Goal: Transaction & Acquisition: Book appointment/travel/reservation

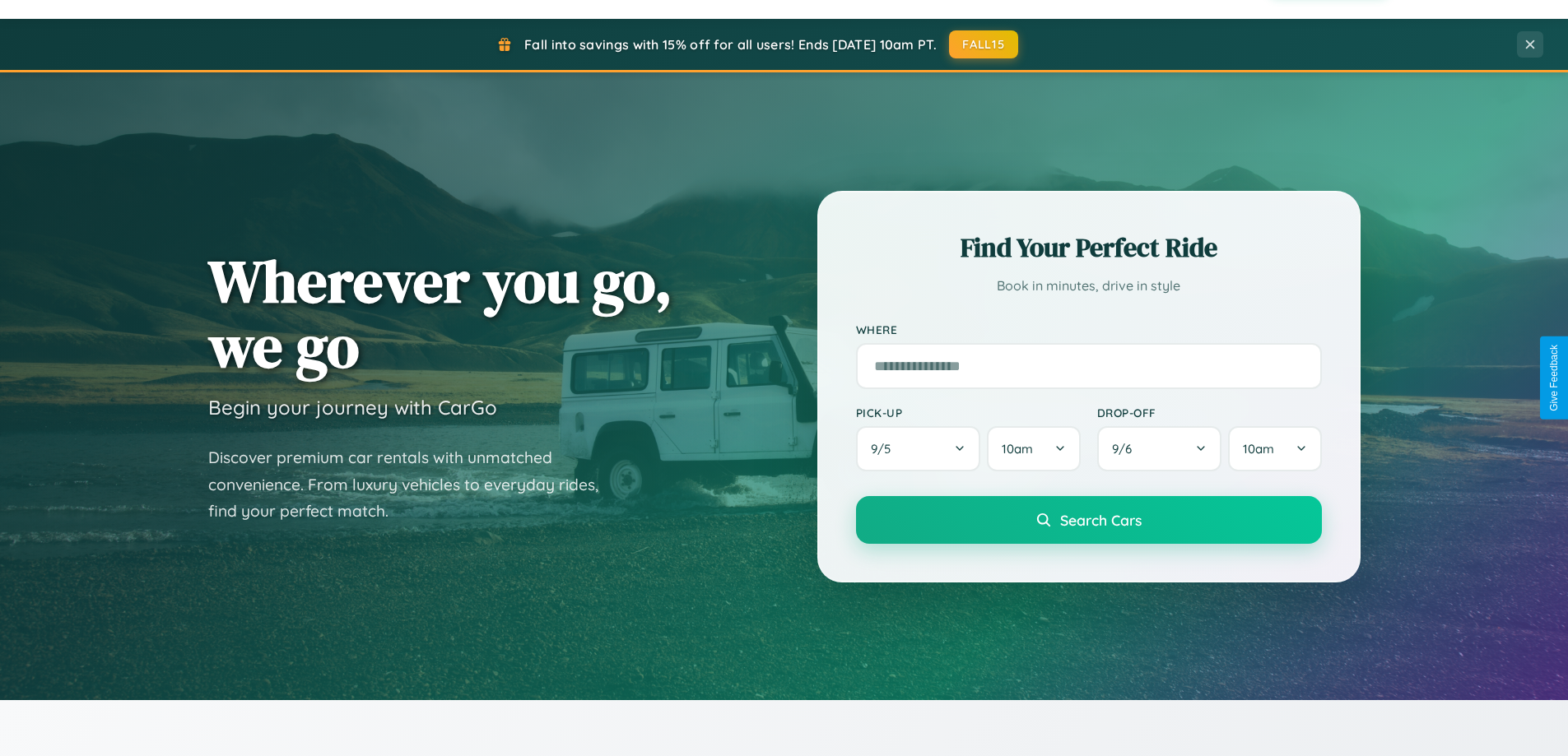
scroll to position [709, 0]
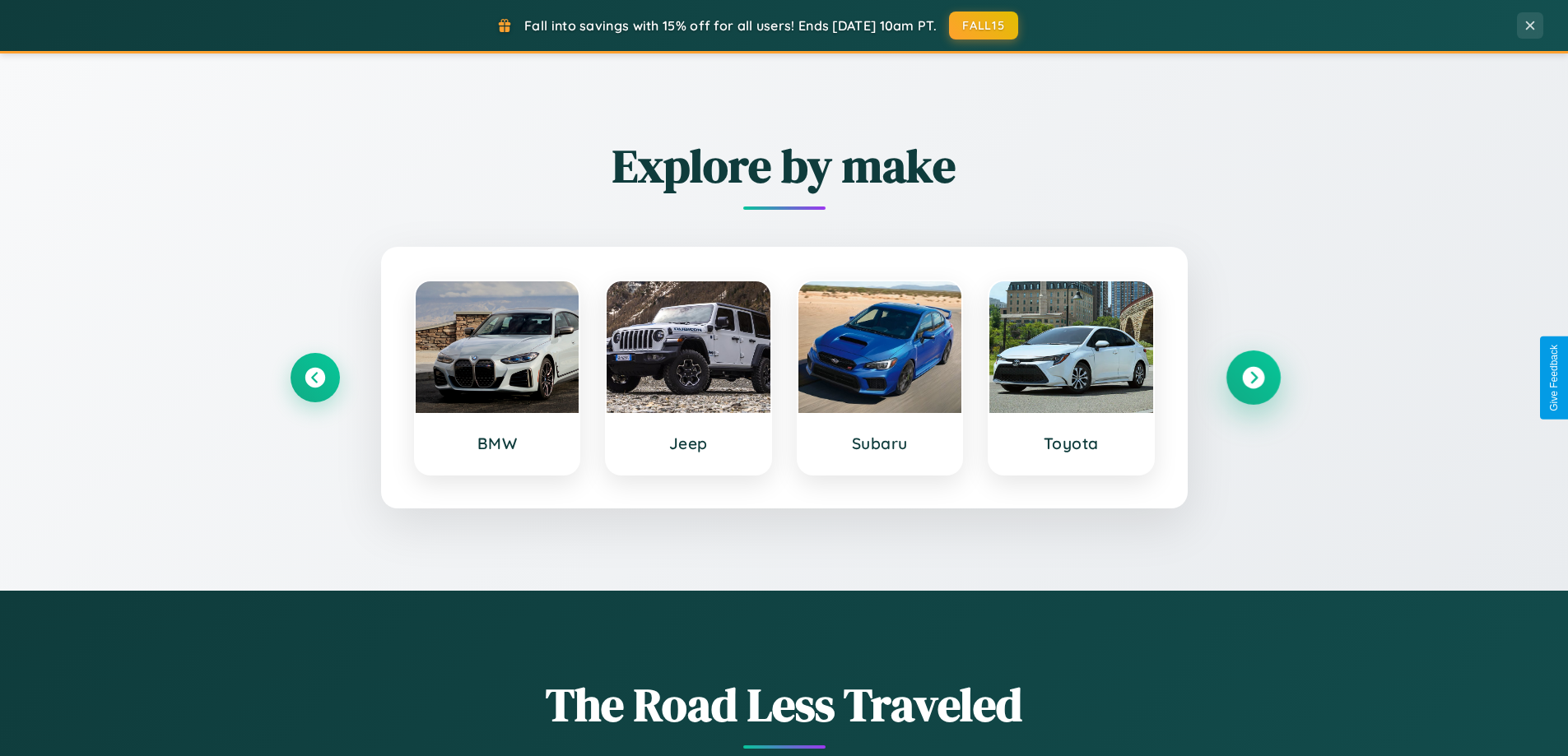
click at [1253, 378] on icon at bounding box center [1253, 378] width 22 height 22
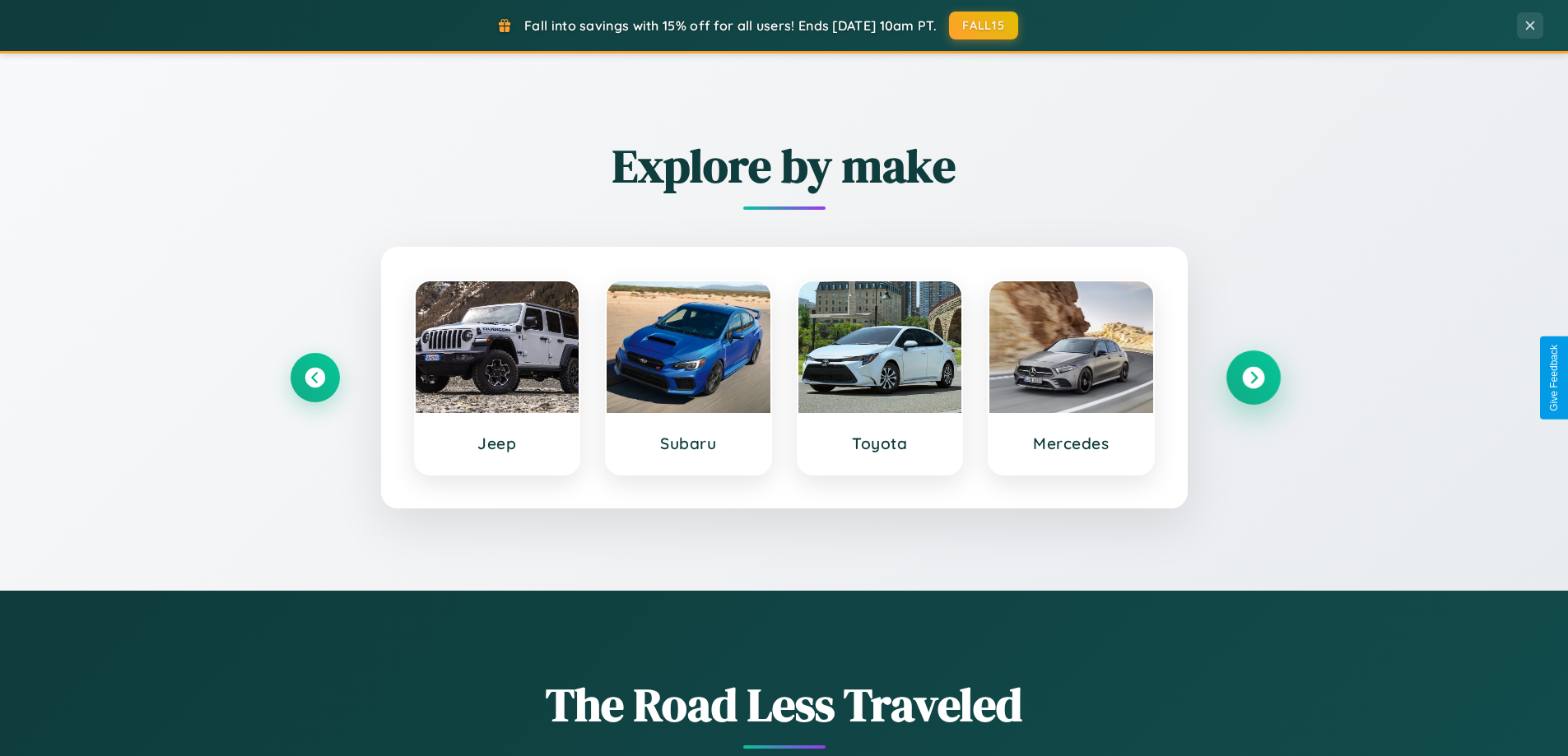
click at [1253, 378] on icon at bounding box center [1253, 378] width 22 height 22
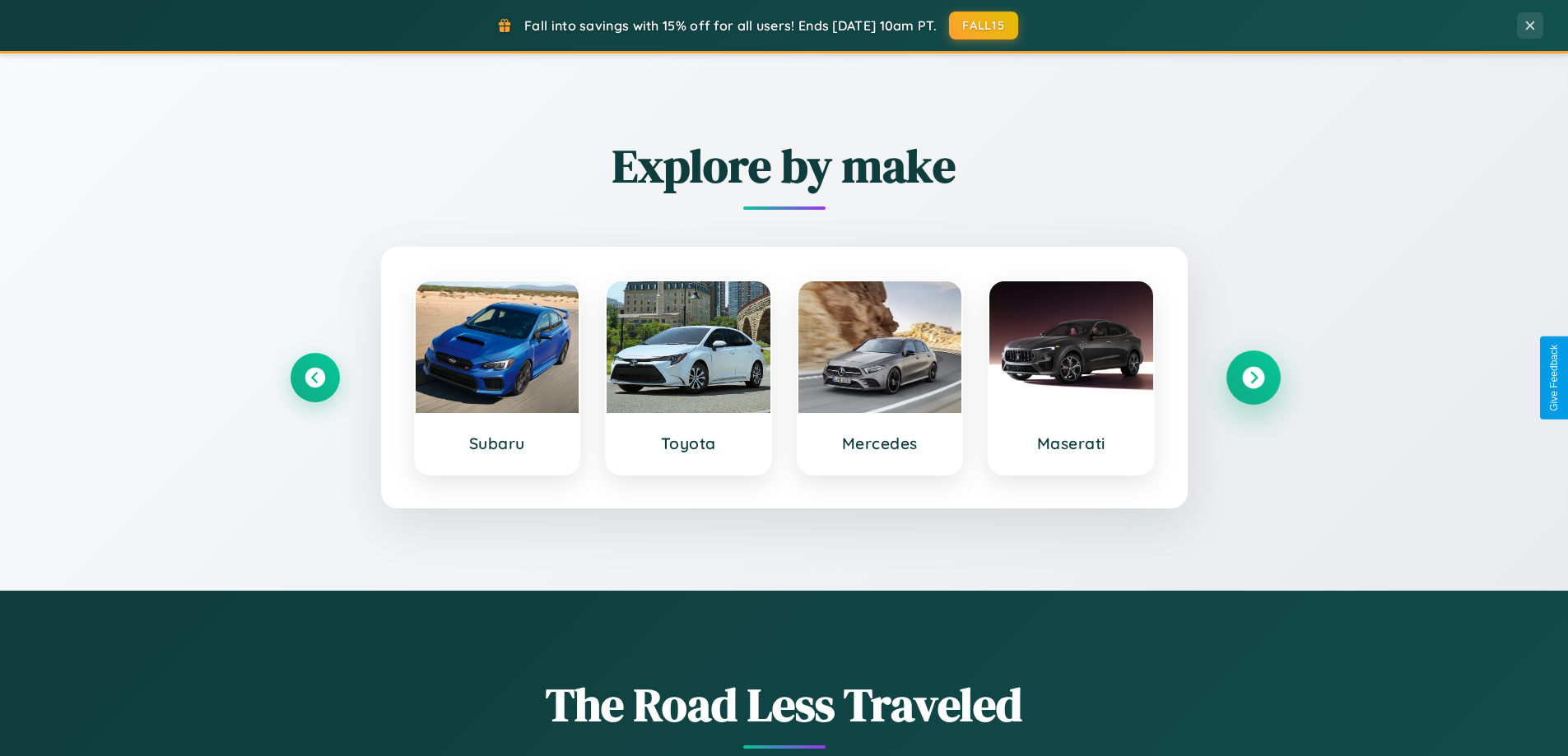
click at [1253, 378] on icon at bounding box center [1253, 378] width 22 height 22
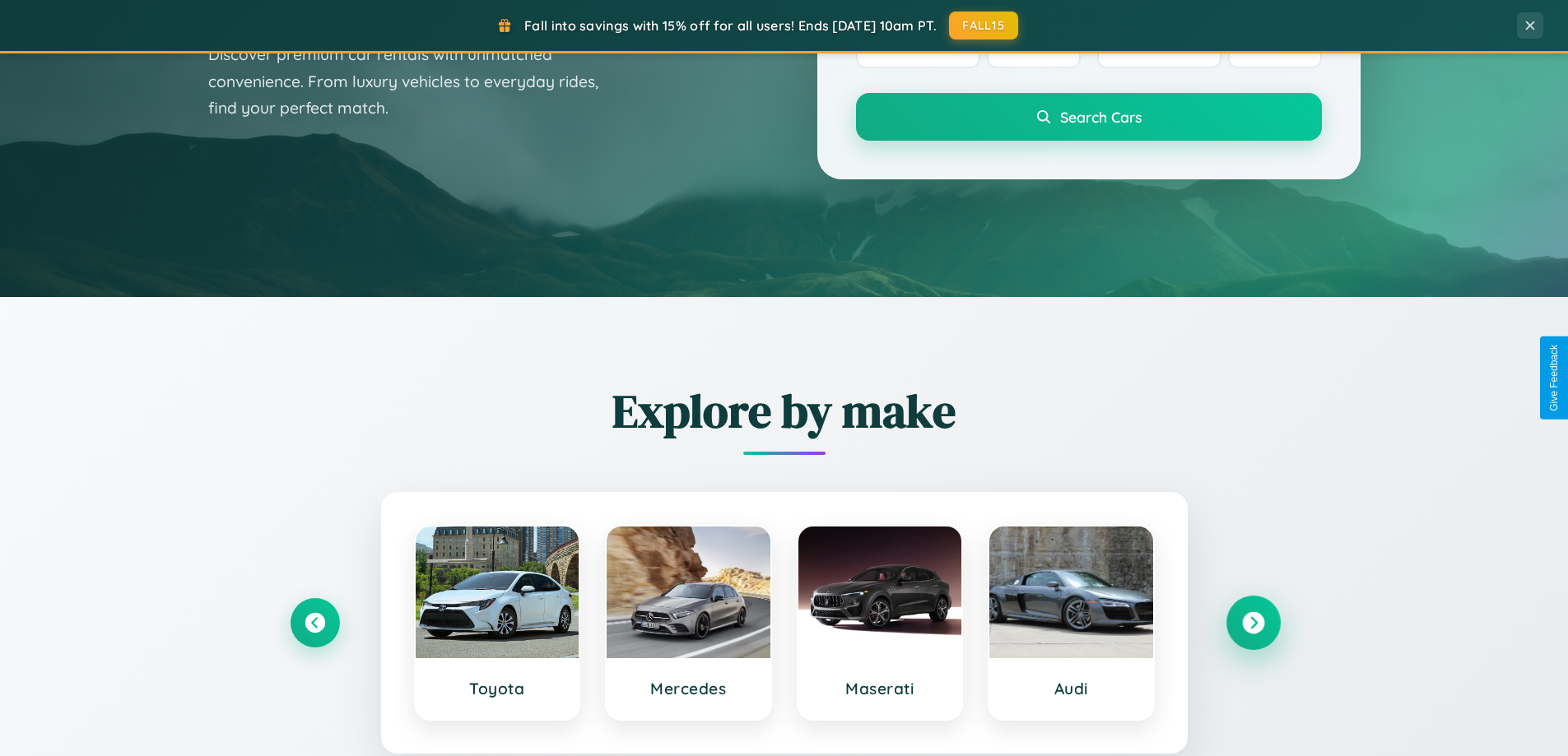
scroll to position [0, 0]
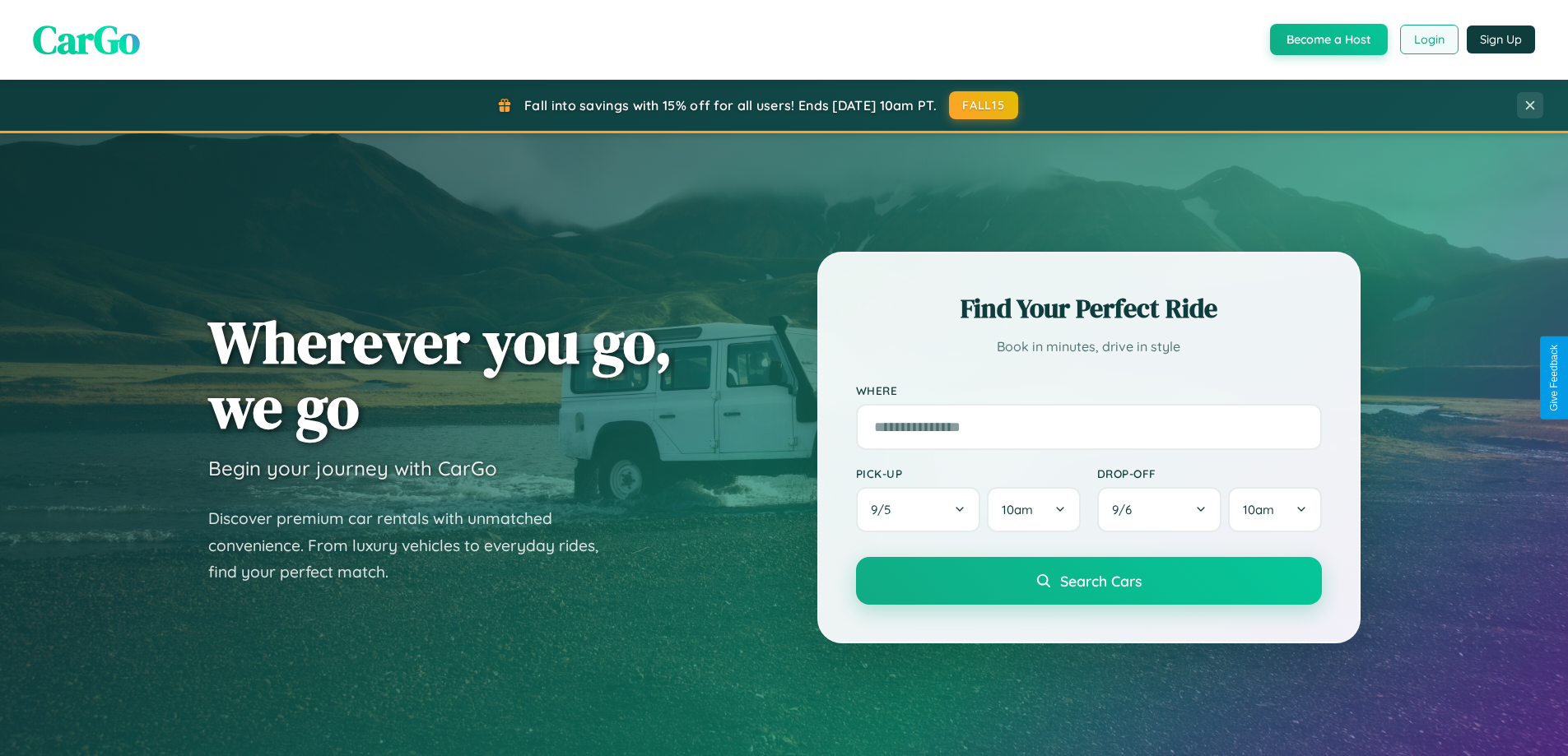
click at [1427, 40] on button "Login" at bounding box center [1429, 40] width 59 height 29
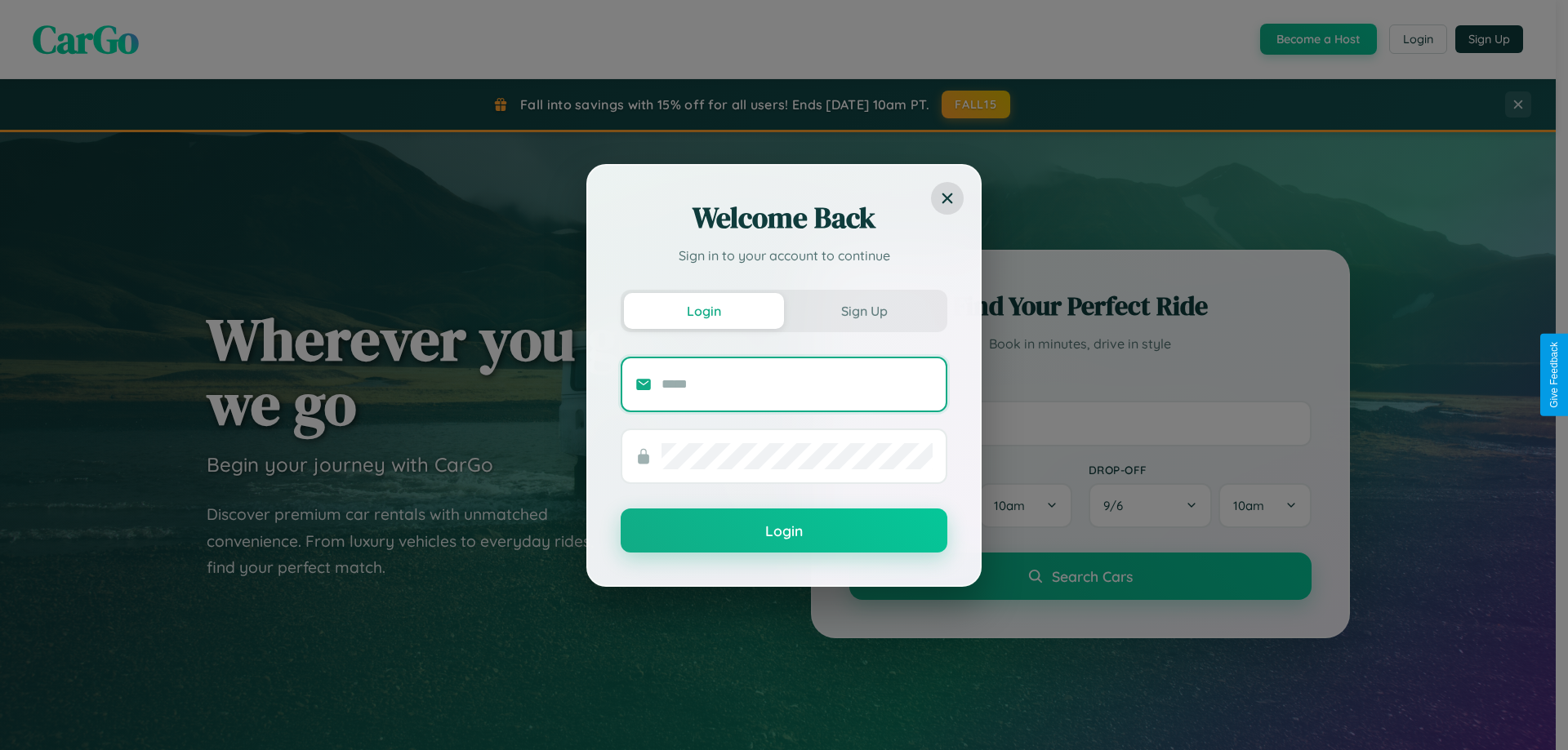
click at [797, 384] on input "text" at bounding box center [796, 384] width 271 height 27
type input "**********"
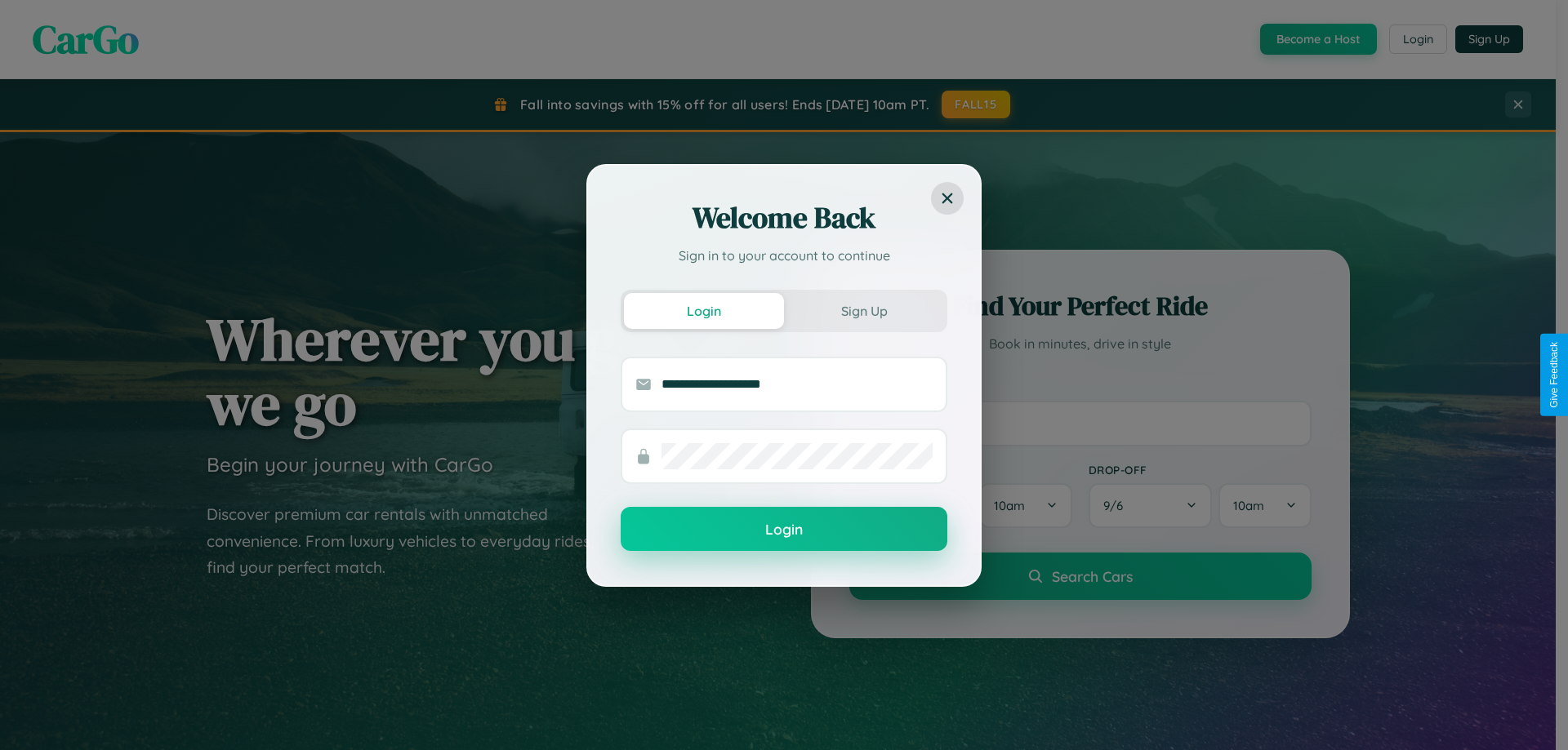
click at [784, 530] on button "Login" at bounding box center [784, 529] width 327 height 44
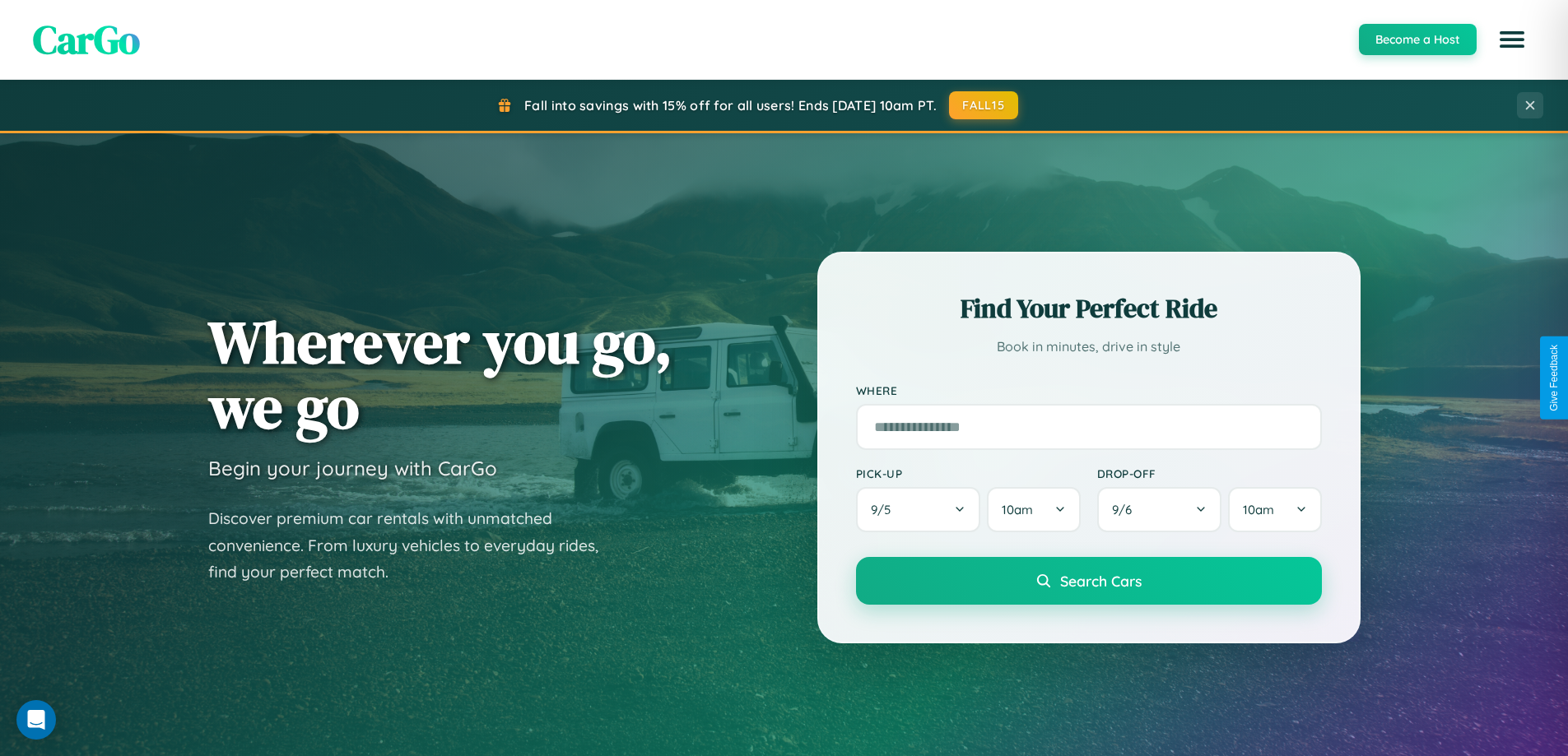
scroll to position [709, 0]
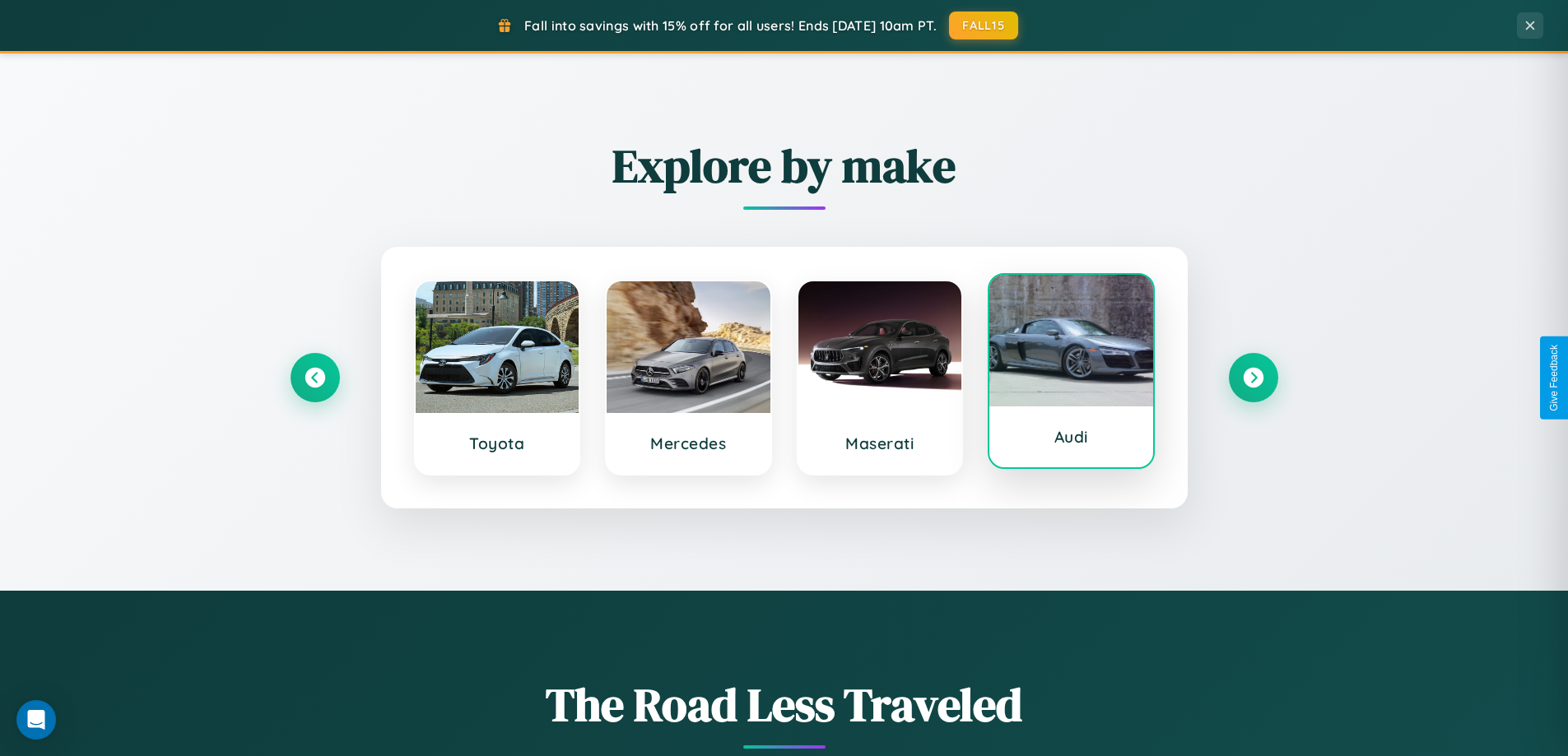
click at [1071, 374] on div at bounding box center [1071, 341] width 164 height 132
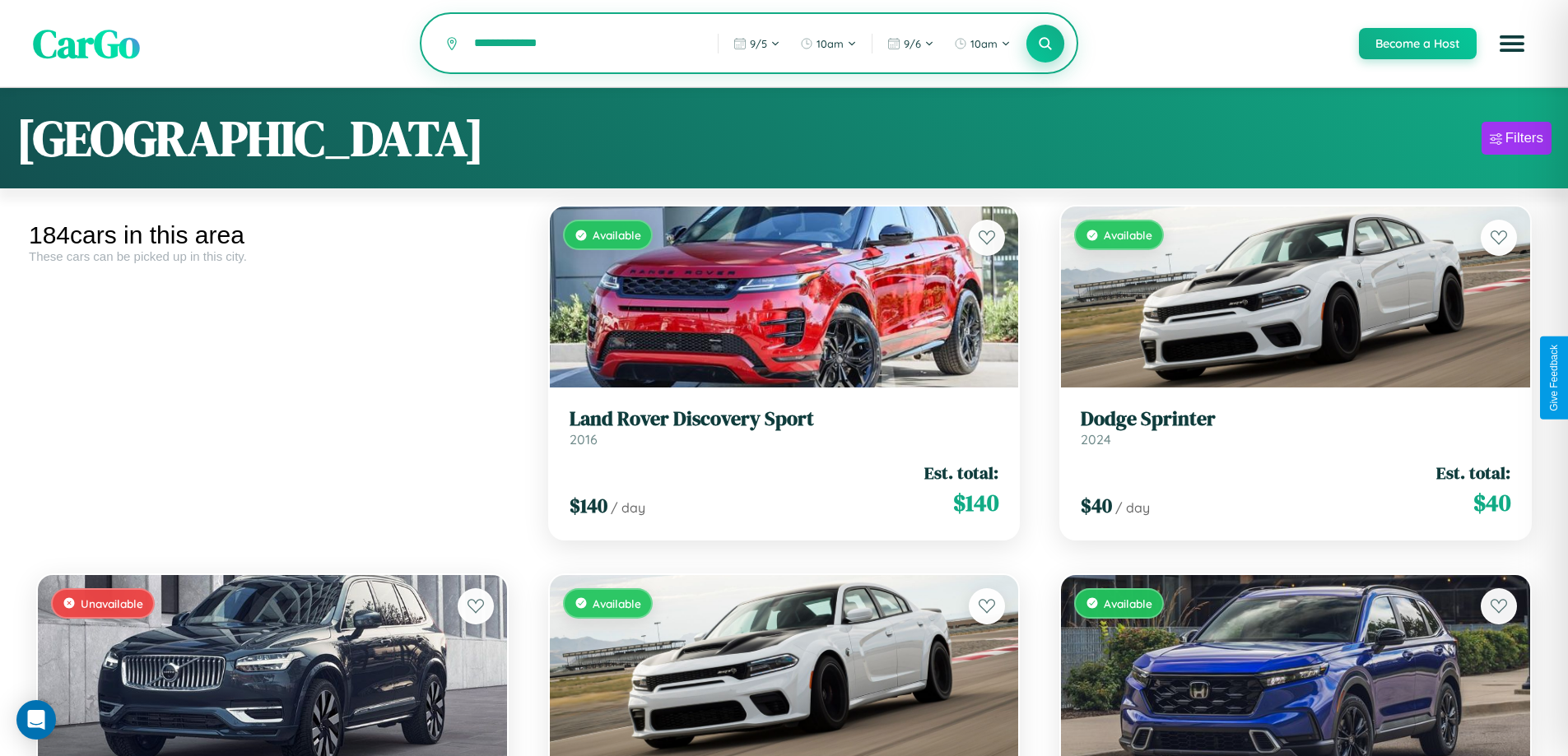
type input "**********"
click at [1045, 45] on icon at bounding box center [1046, 43] width 16 height 16
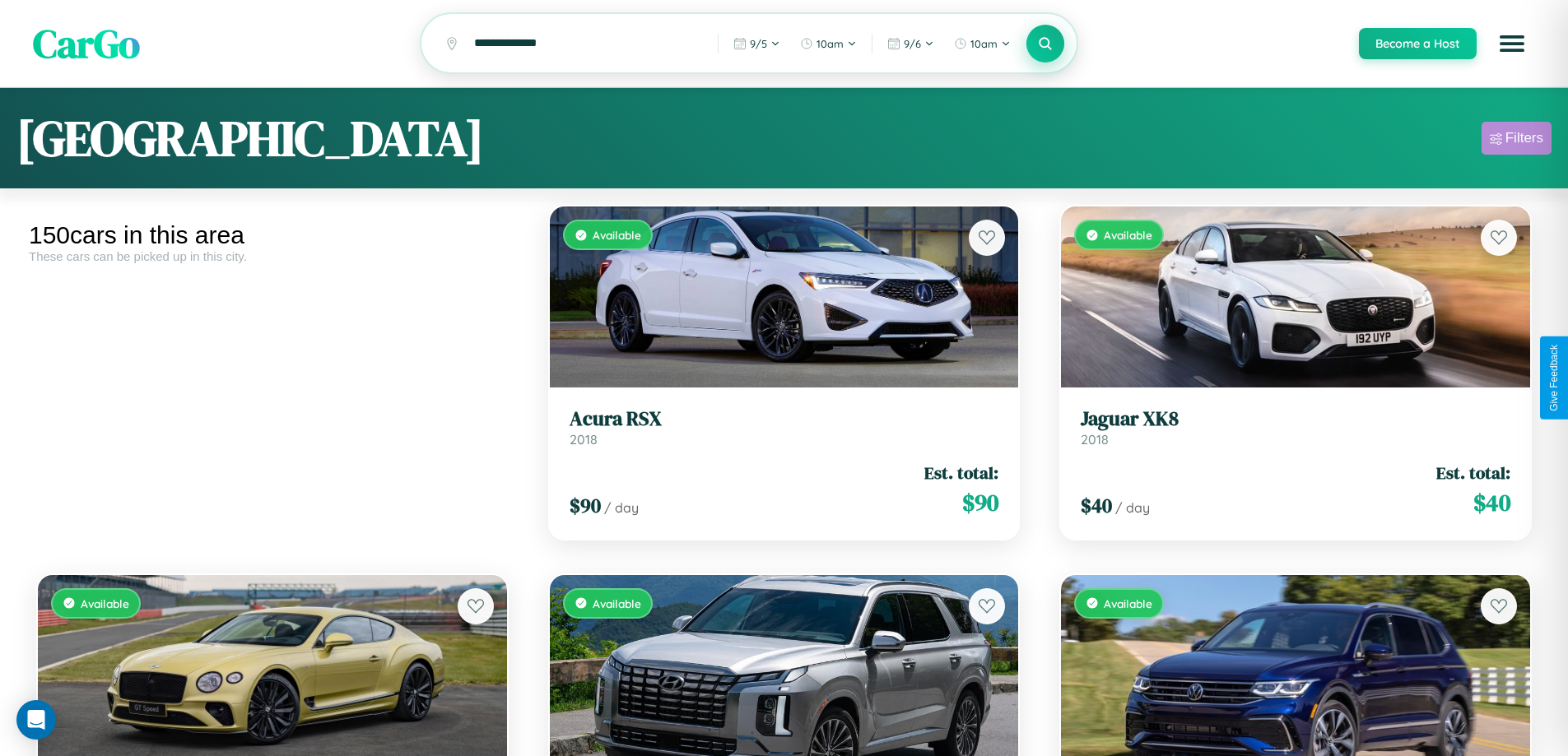
click at [1516, 141] on div "Filters" at bounding box center [1524, 138] width 38 height 16
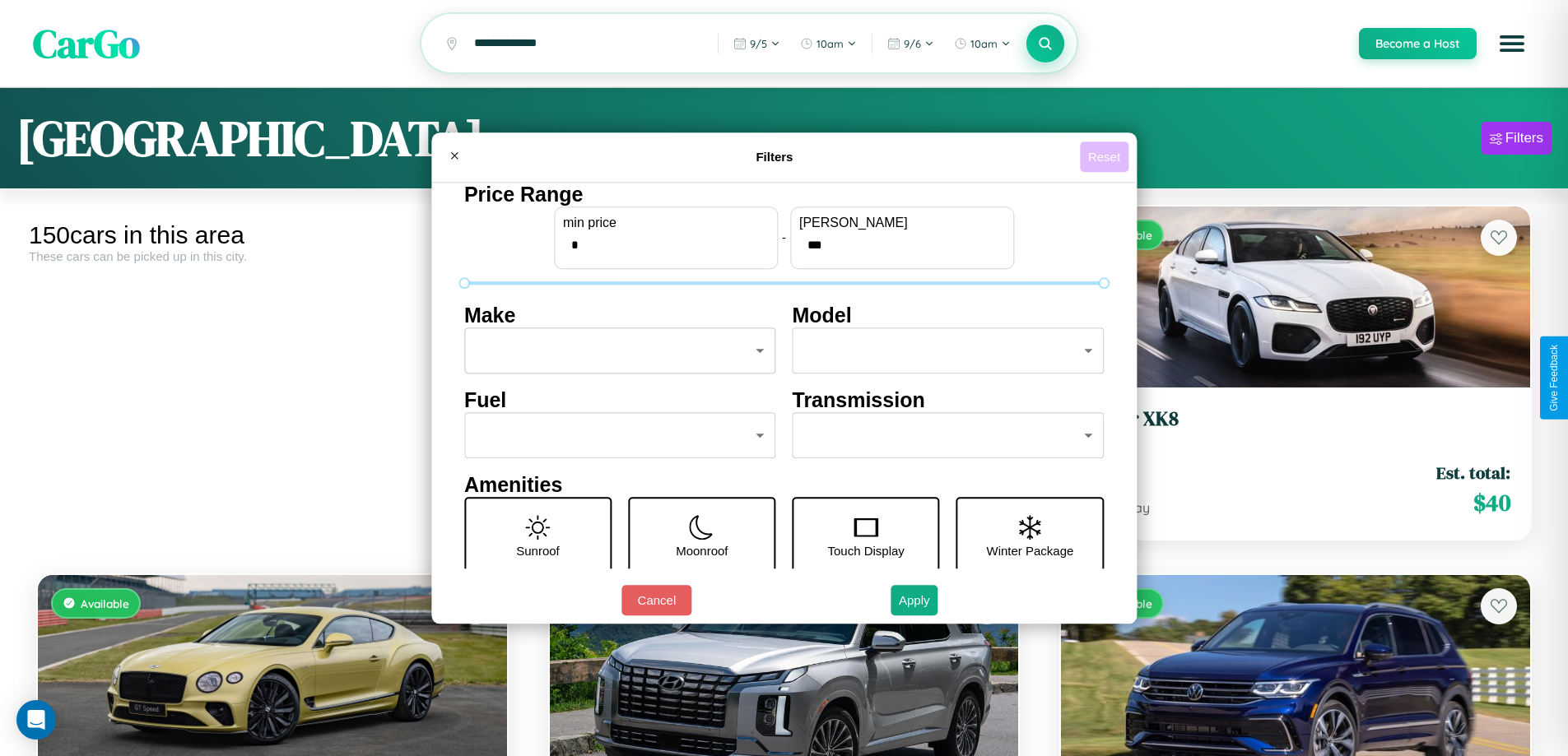
click at [1106, 156] on button "Reset" at bounding box center [1104, 156] width 48 height 30
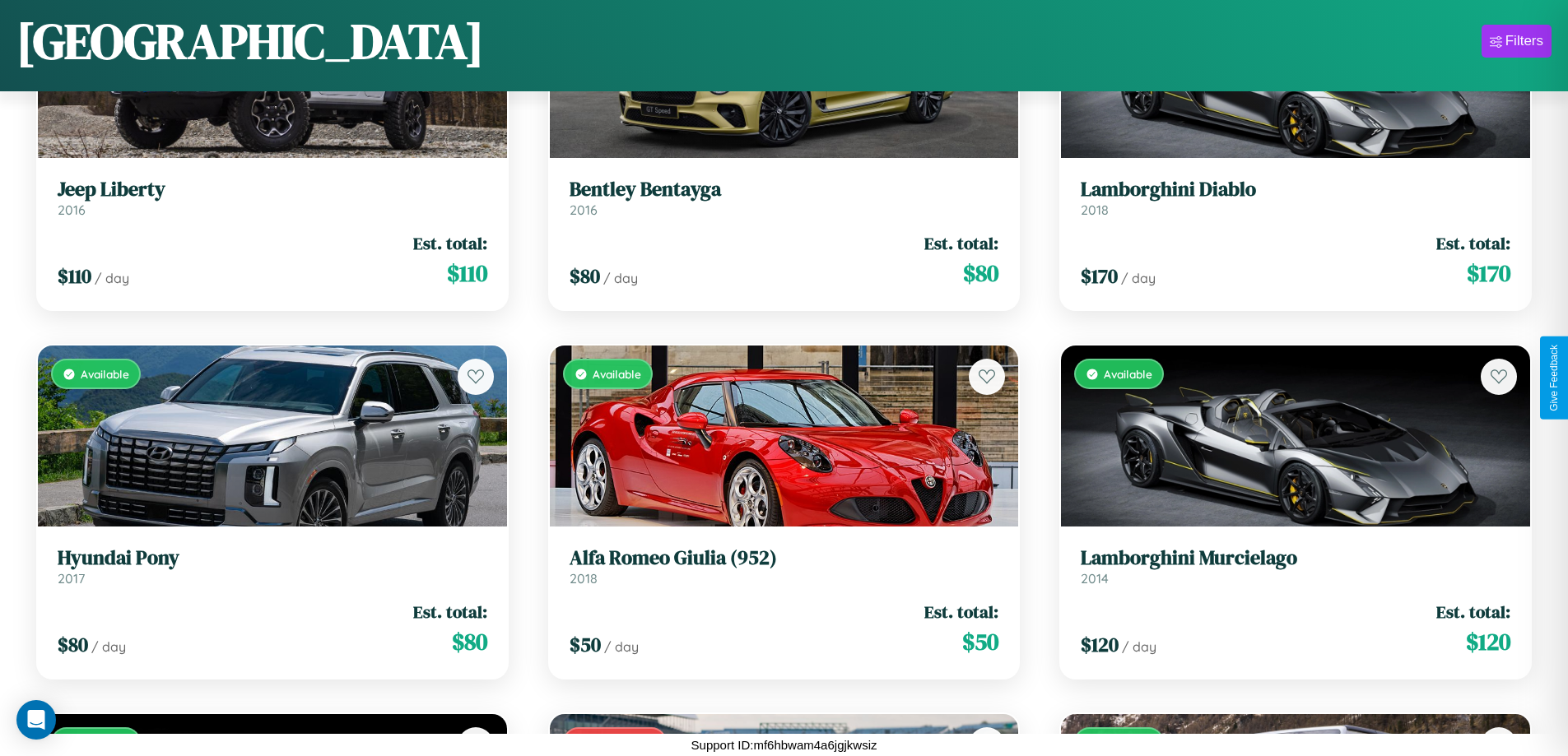
scroll to position [16815, 0]
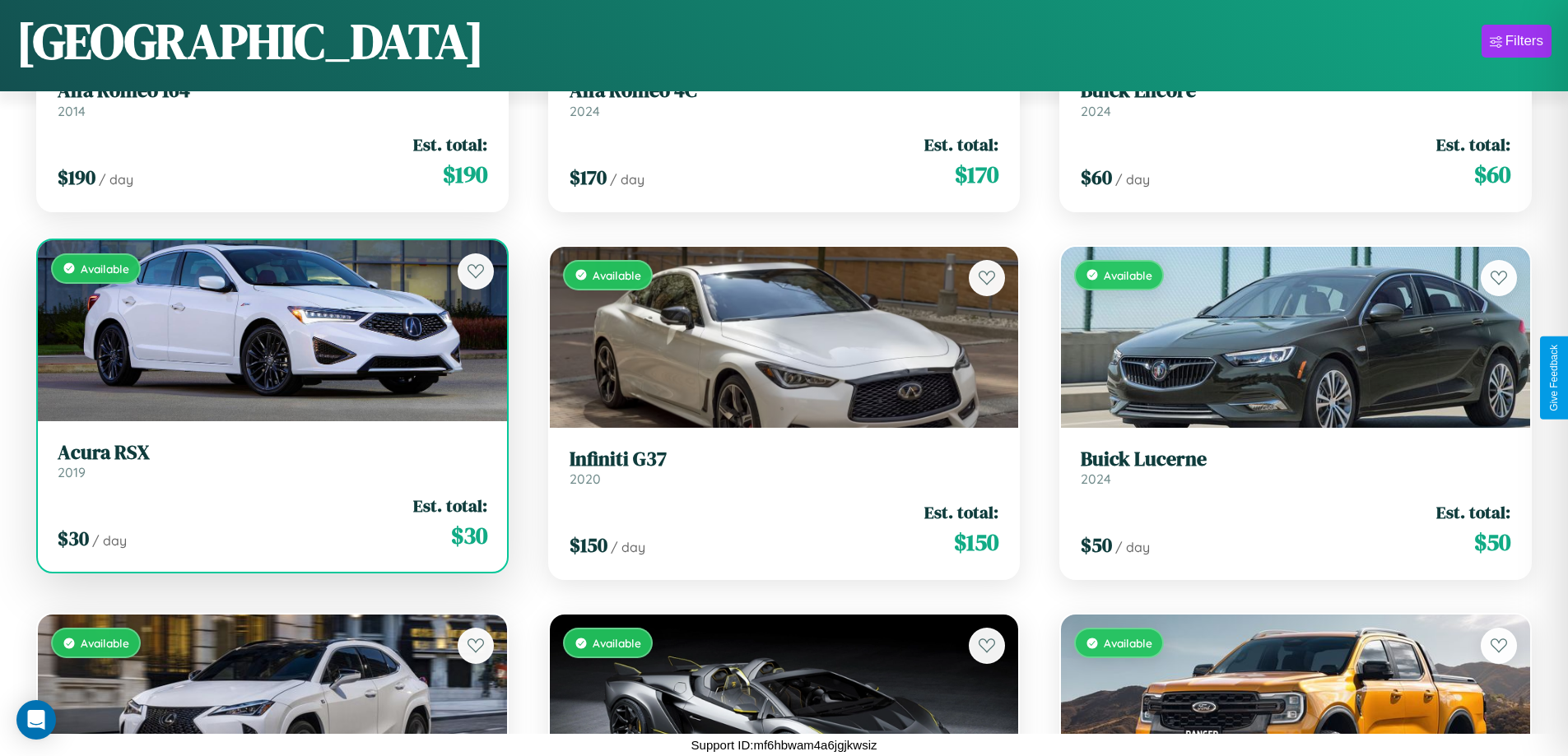
click at [270, 461] on h3 "Acura RSX" at bounding box center [272, 453] width 429 height 24
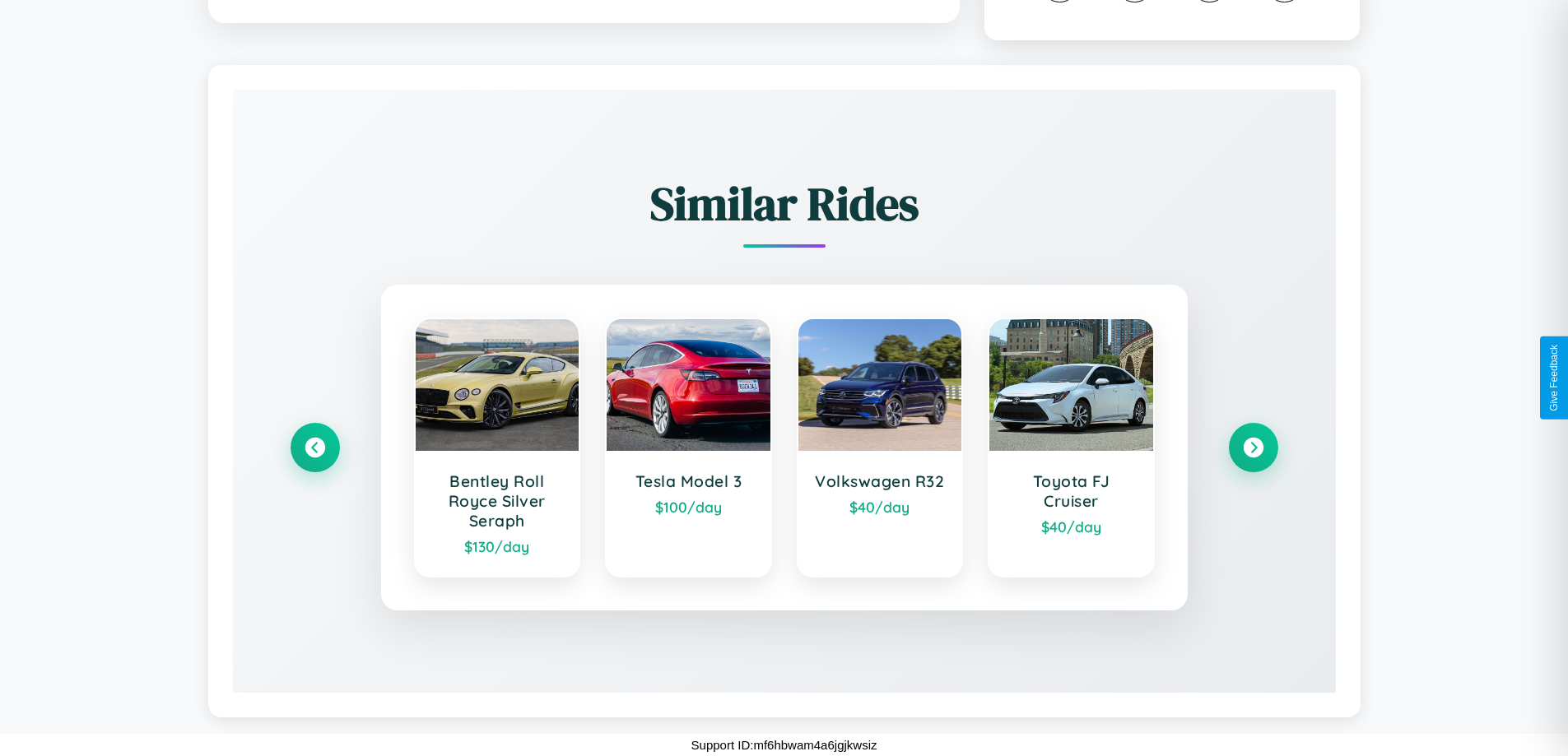
scroll to position [953, 0]
click at [1253, 447] on icon at bounding box center [1253, 448] width 22 height 22
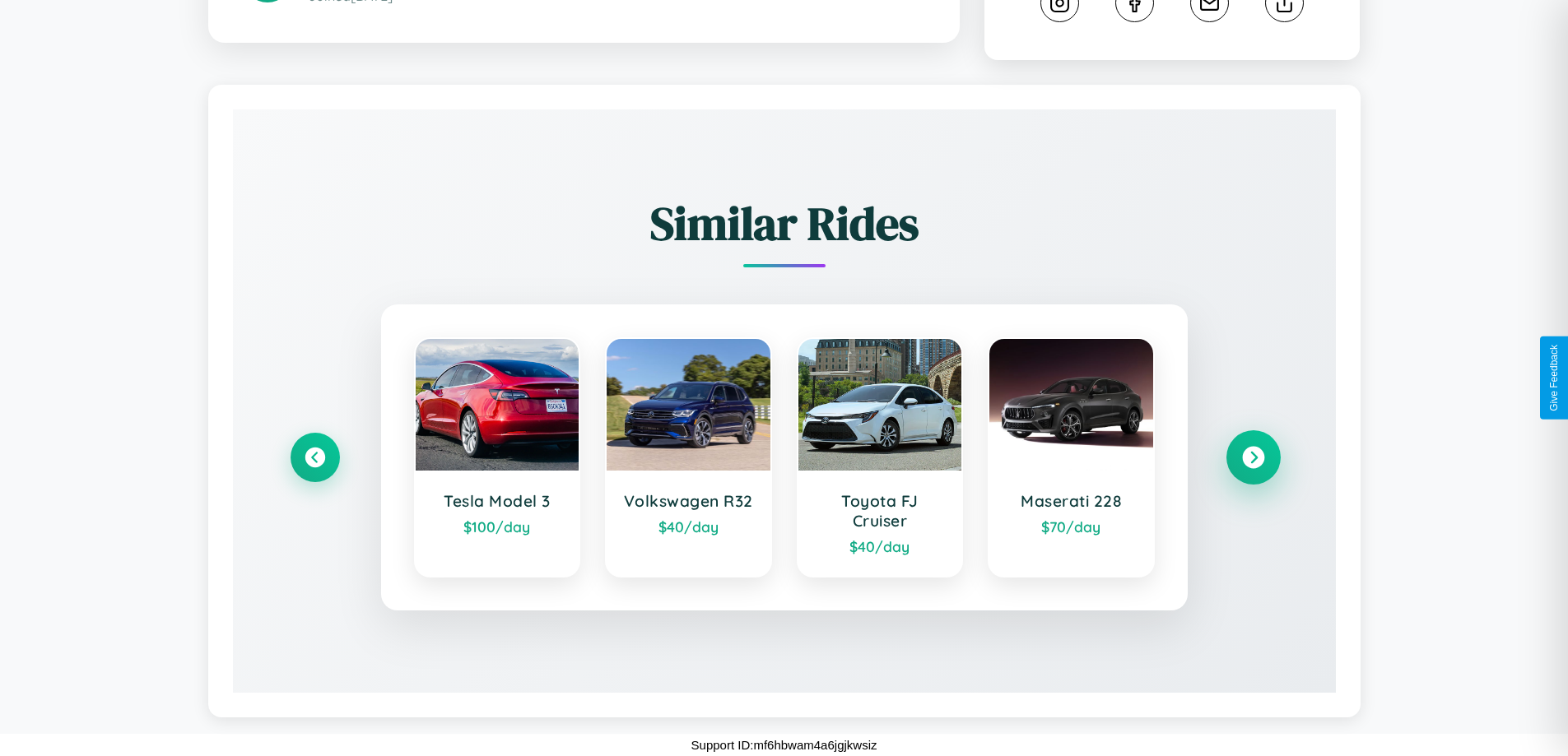
scroll to position [933, 0]
click at [1253, 458] on icon at bounding box center [1253, 458] width 22 height 22
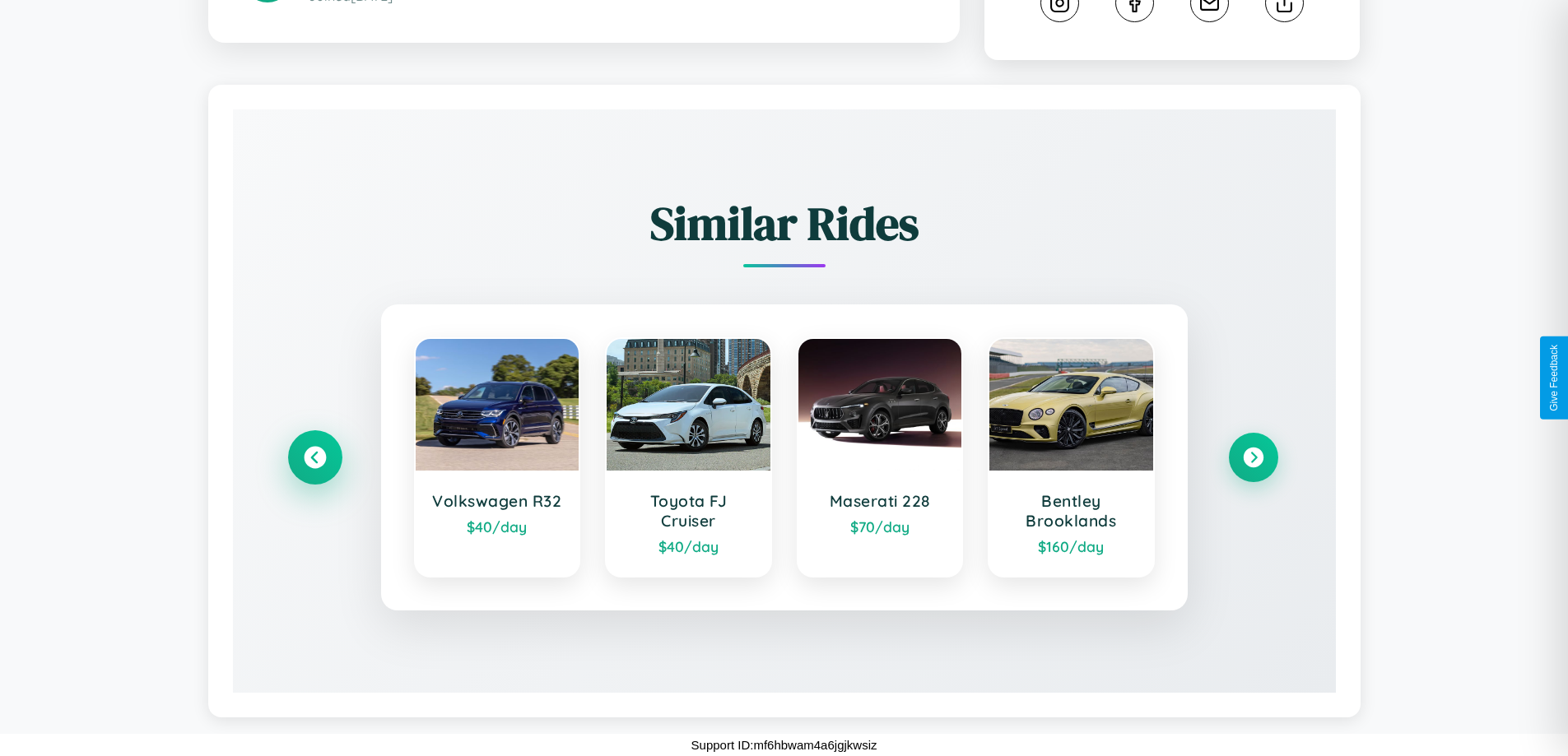
click at [315, 458] on icon at bounding box center [315, 458] width 22 height 22
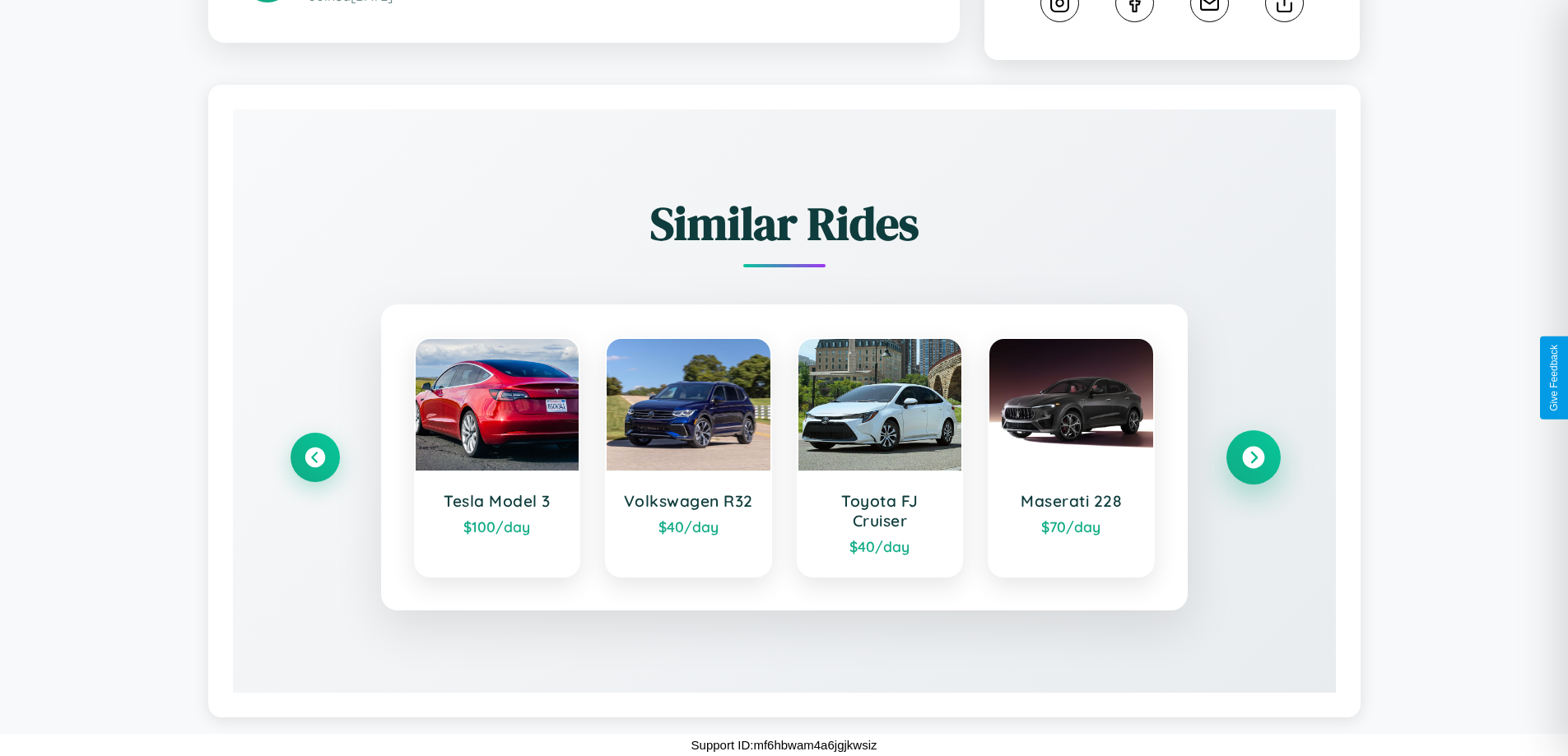
click at [1253, 458] on icon at bounding box center [1253, 458] width 22 height 22
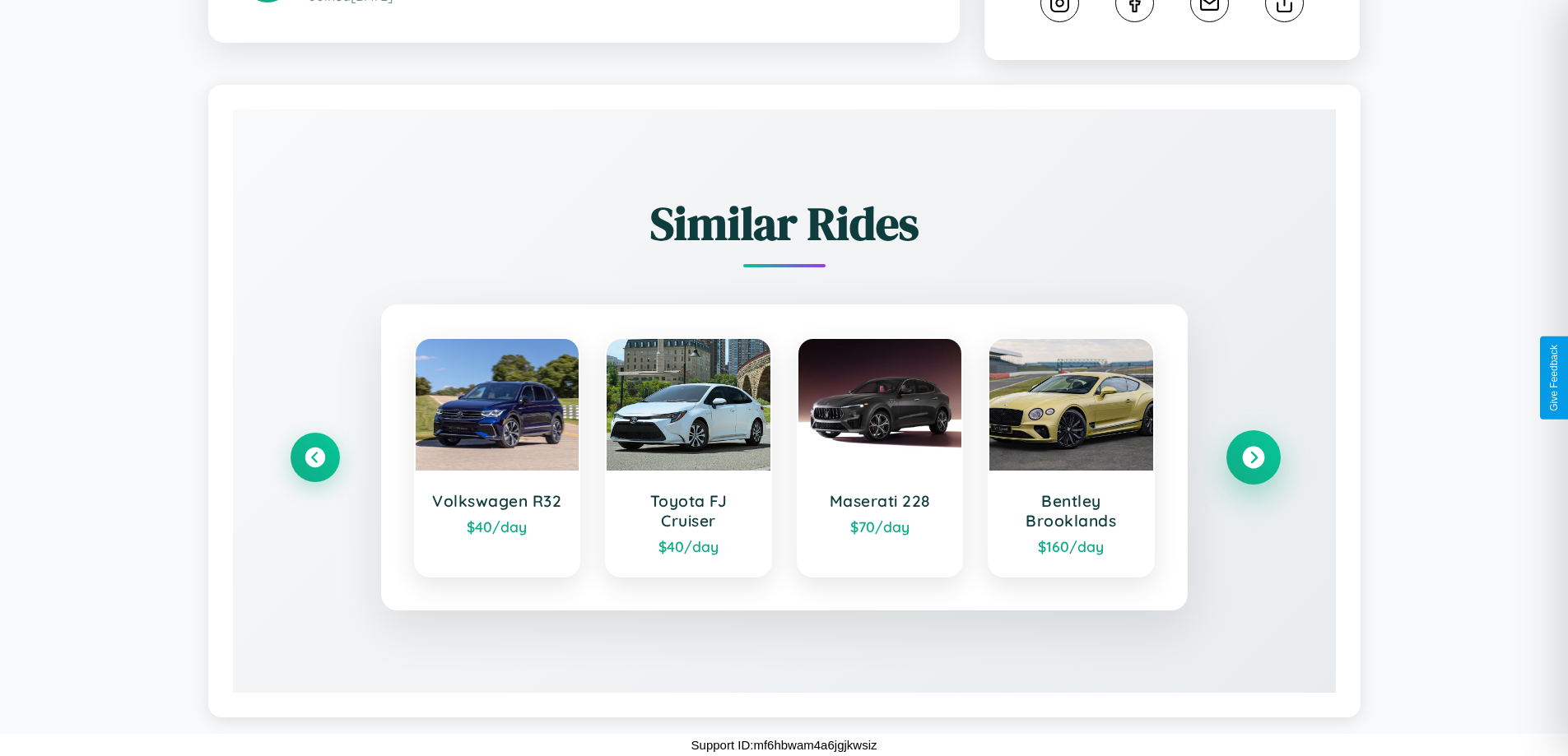
click at [1253, 458] on icon at bounding box center [1253, 458] width 22 height 22
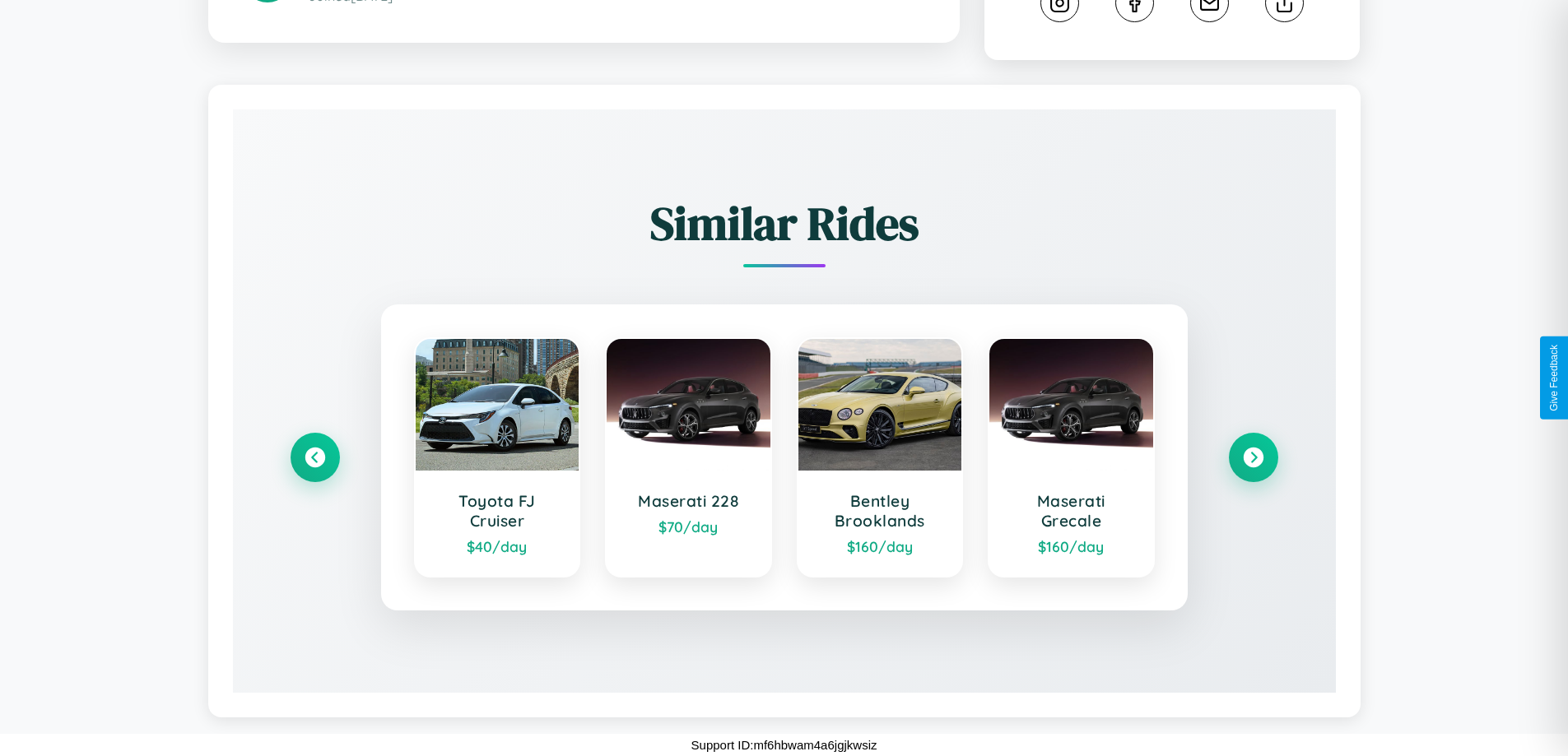
scroll to position [0, 0]
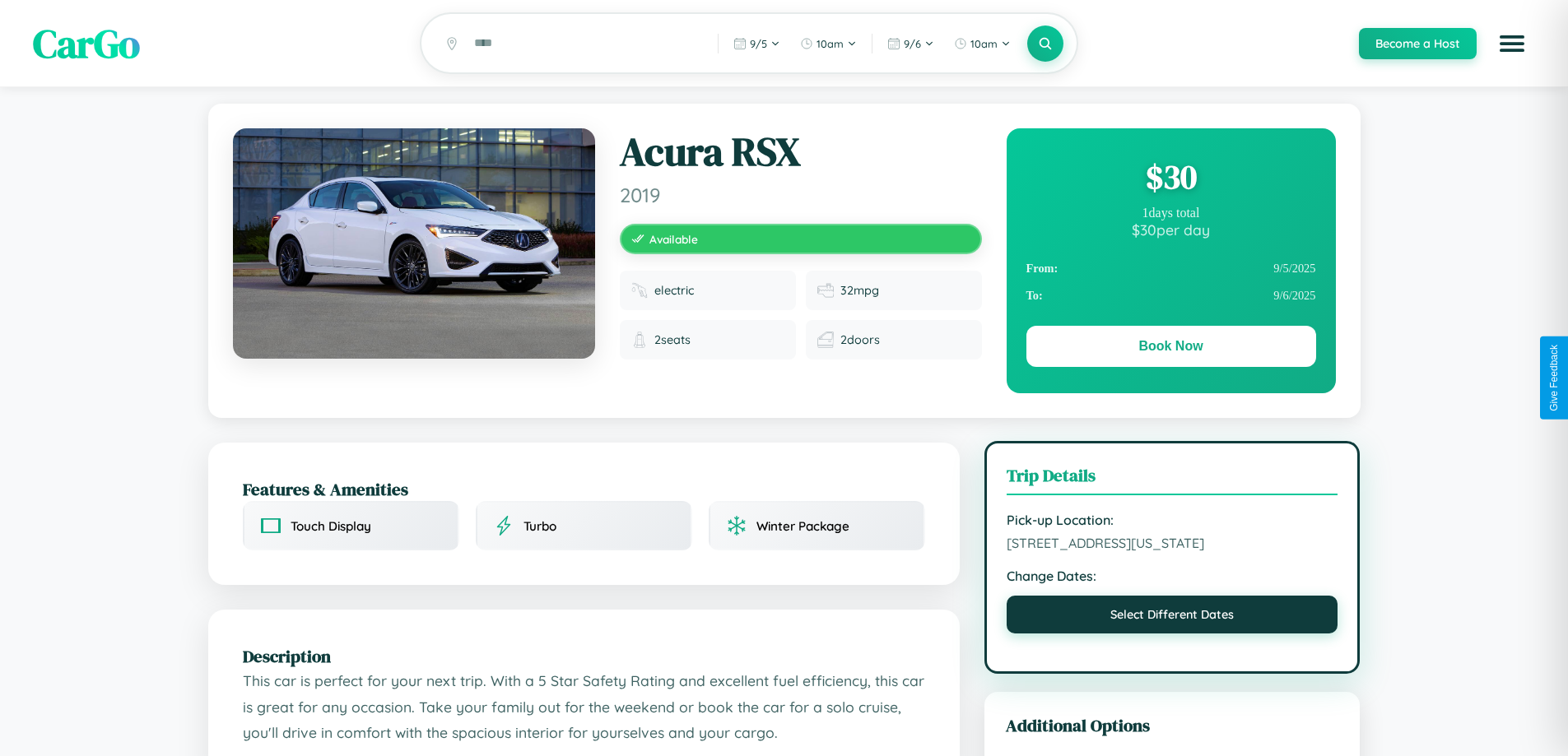
click at [1171, 634] on button "Select Different Dates" at bounding box center [1172, 615] width 332 height 38
select select "*"
select select "****"
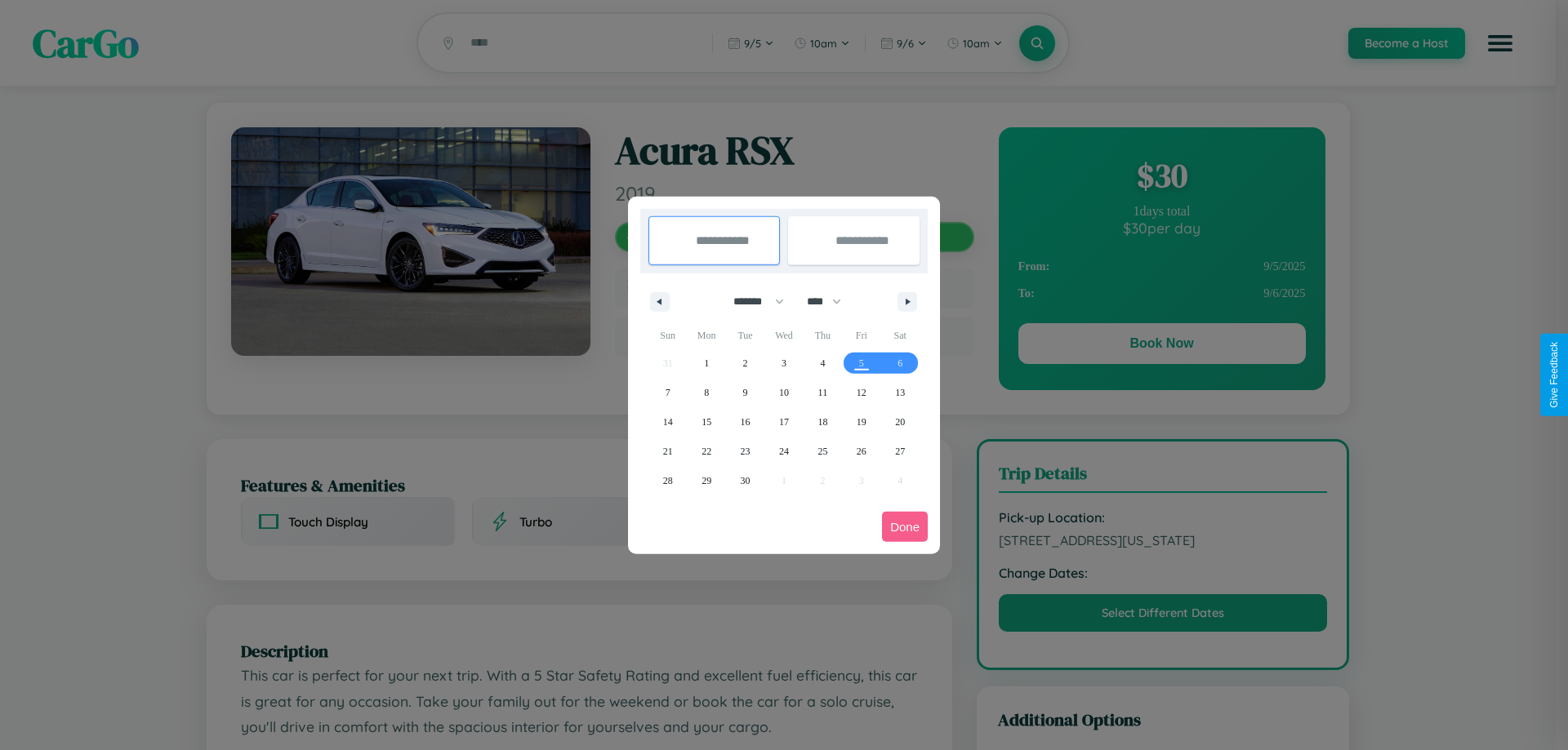
drag, startPoint x: 751, startPoint y: 301, endPoint x: 784, endPoint y: 328, distance: 42.6
click at [751, 301] on select "******* ******** ***** ***** *** **** **** ****** ********* ******* ******** **…" at bounding box center [755, 302] width 69 height 27
select select "*"
click at [831, 301] on select "**** **** **** **** **** **** **** **** **** **** **** **** **** **** **** ****…" at bounding box center [823, 302] width 49 height 27
select select "****"
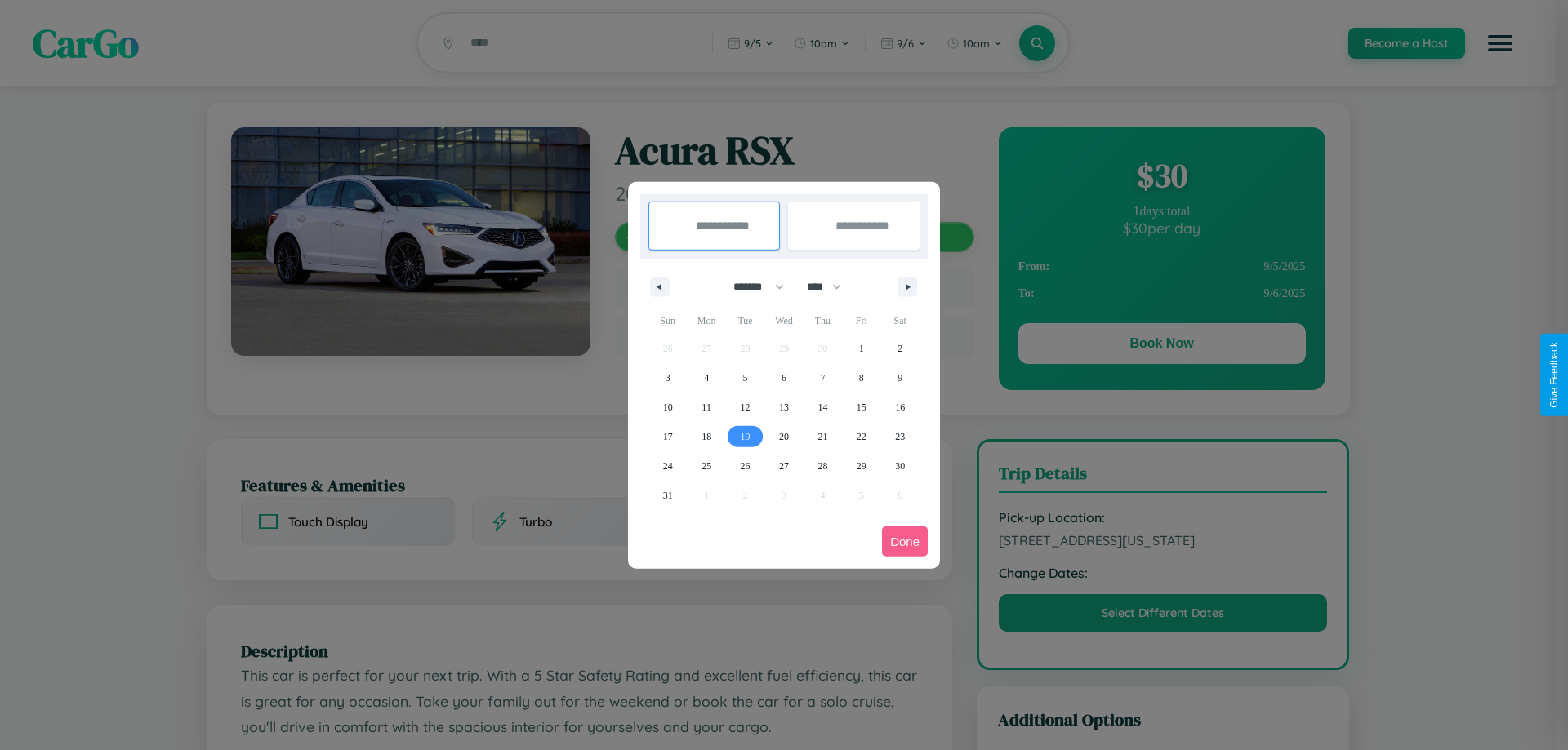
click at [745, 436] on span "19" at bounding box center [745, 437] width 9 height 29
type input "**********"
click at [707, 465] on span "25" at bounding box center [706, 466] width 9 height 29
type input "**********"
click at [905, 541] on button "Done" at bounding box center [904, 541] width 45 height 30
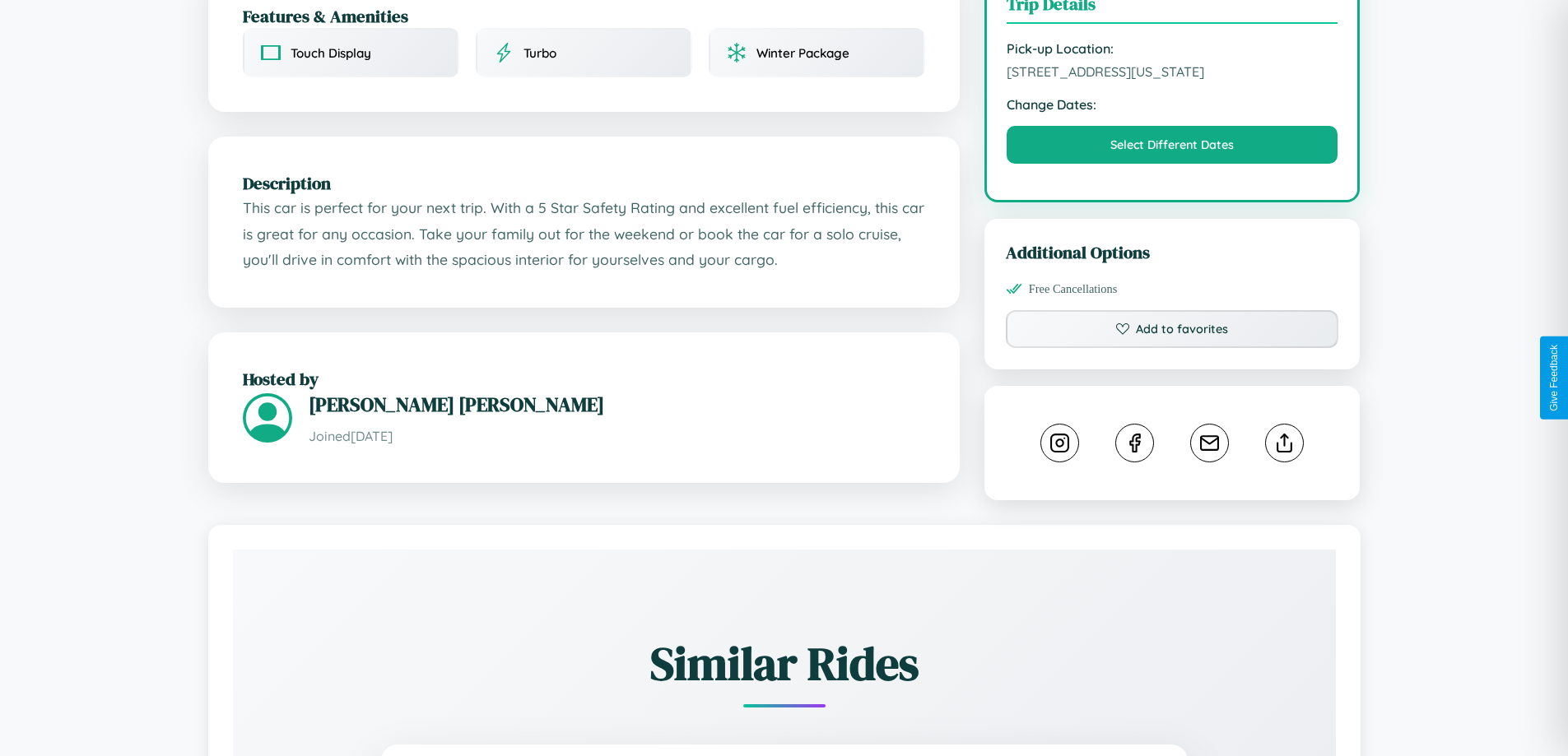
scroll to position [557, 0]
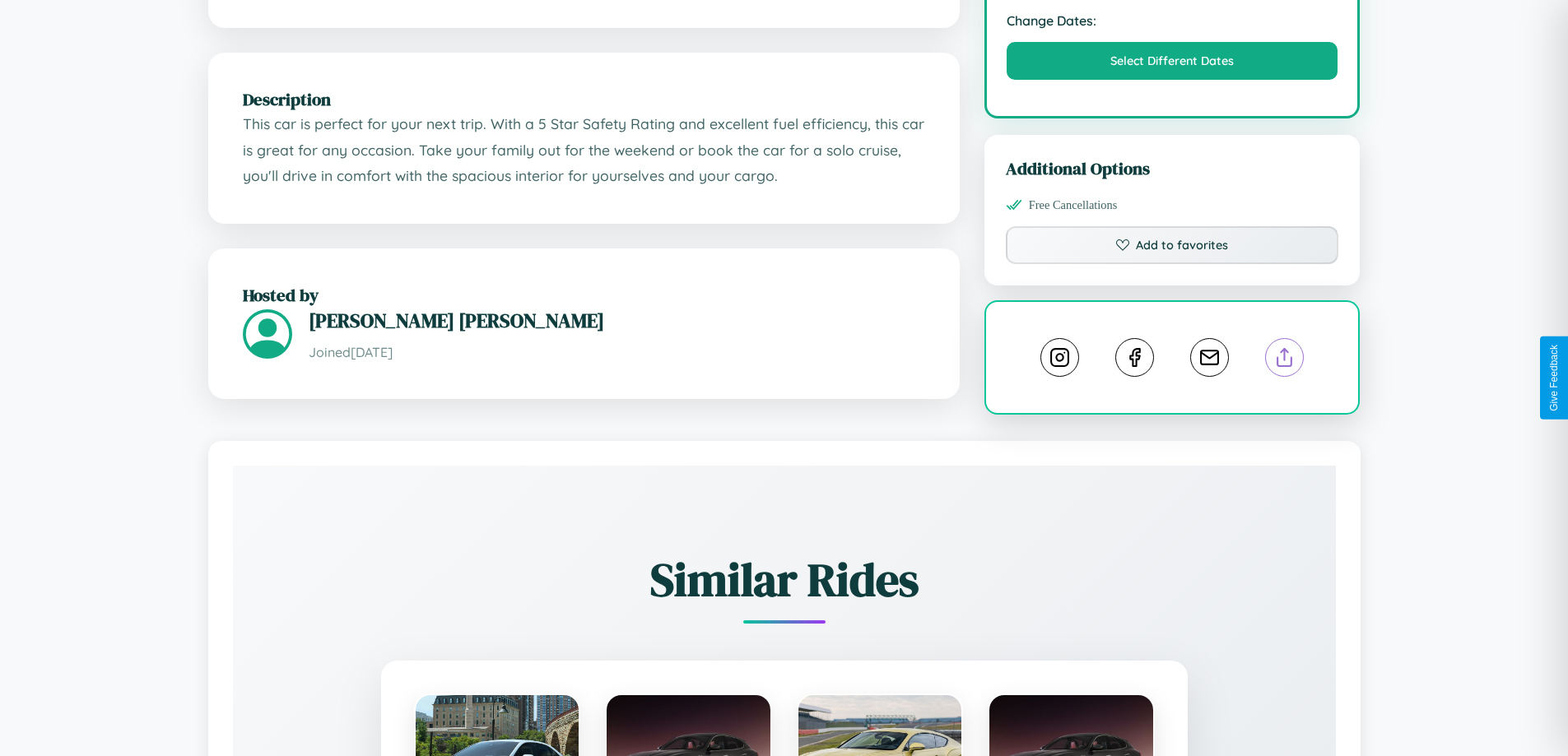
click at [1284, 360] on line at bounding box center [1284, 354] width 0 height 11
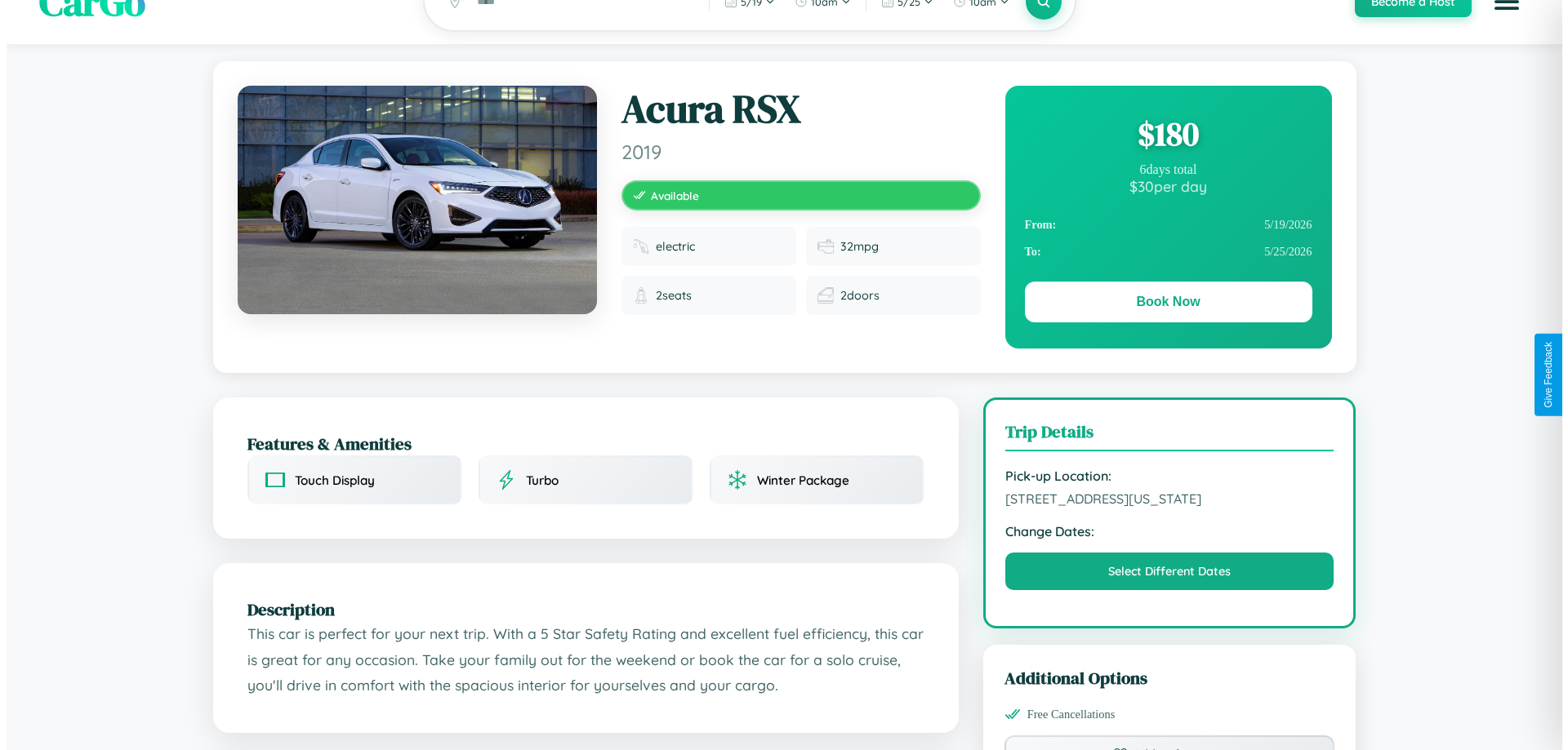
scroll to position [0, 0]
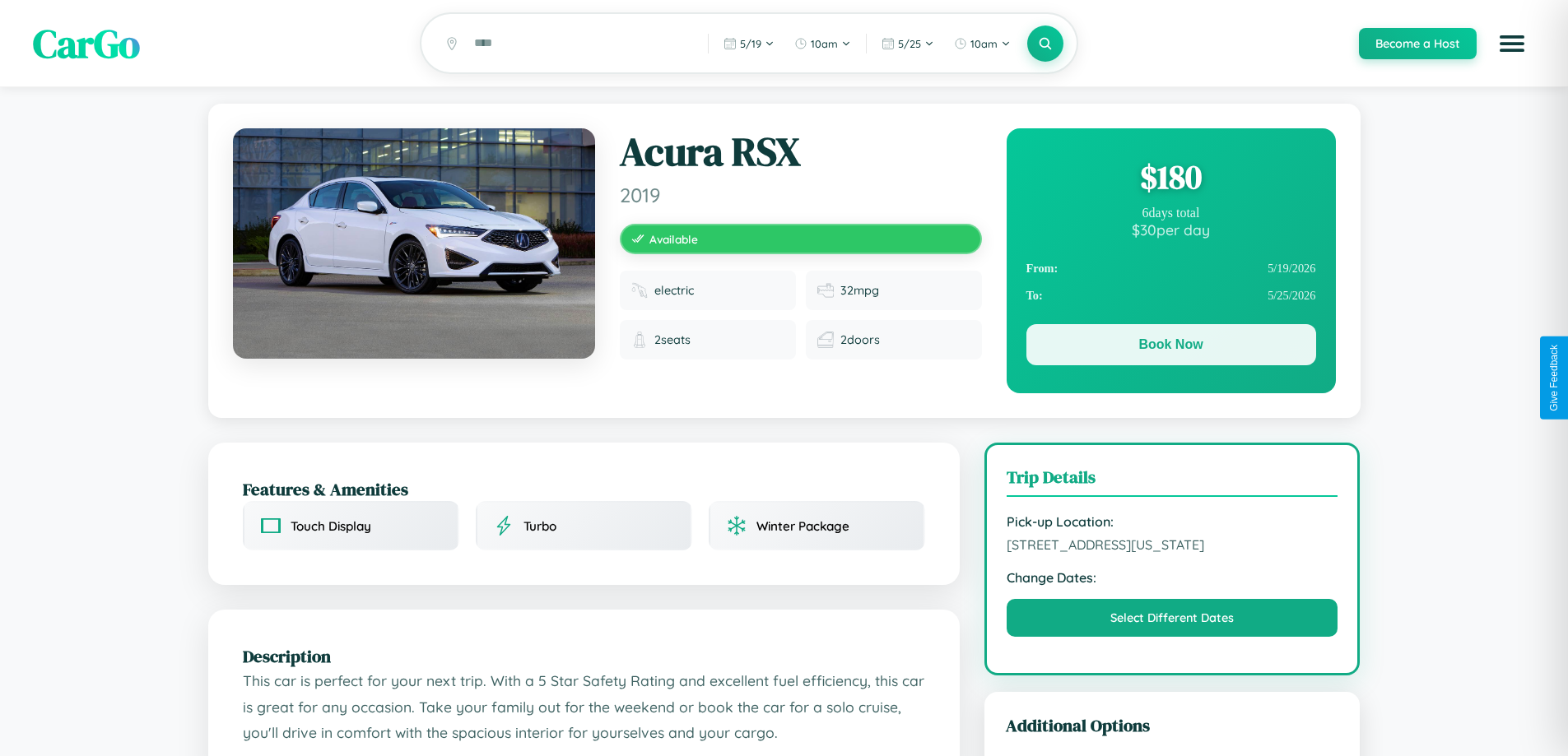
click at [1171, 347] on button "Book Now" at bounding box center [1171, 345] width 290 height 41
